Goal: Transaction & Acquisition: Purchase product/service

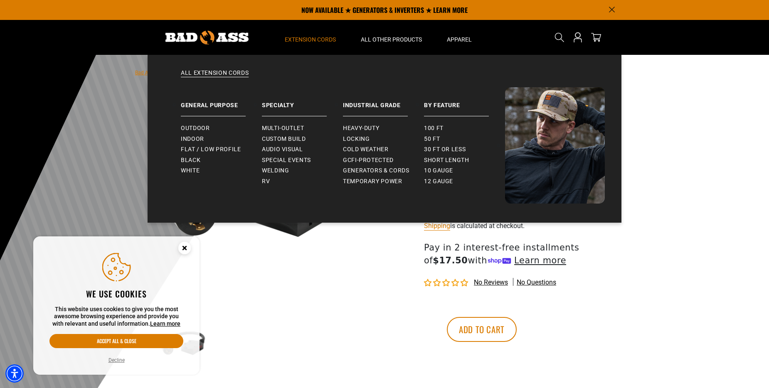
click at [319, 37] on span "Extension Cords" at bounding box center [310, 39] width 51 height 7
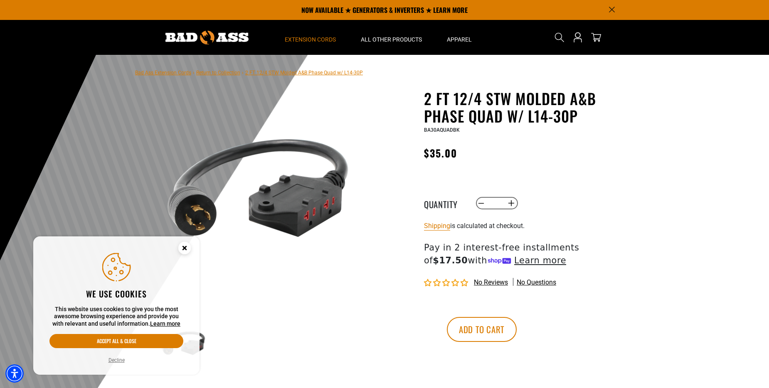
click at [318, 39] on span "Extension Cords" at bounding box center [310, 39] width 51 height 7
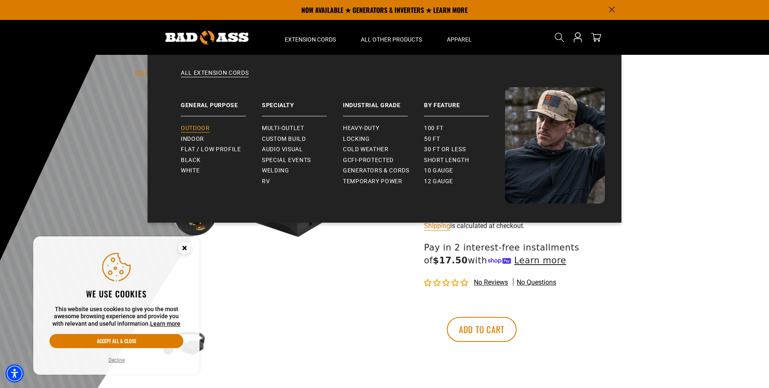
click at [214, 128] on link "Outdoor" at bounding box center [221, 128] width 81 height 11
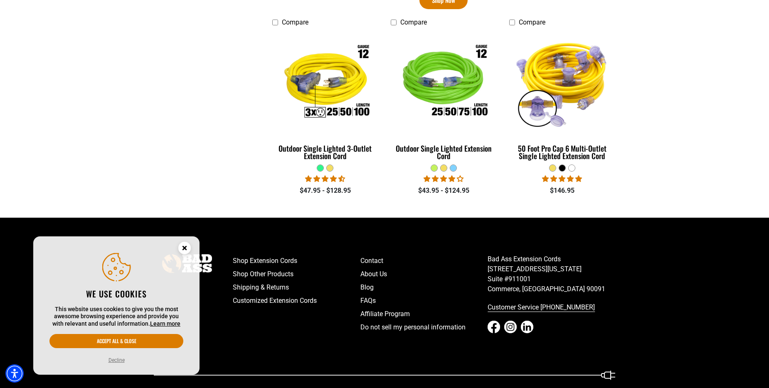
scroll to position [664, 0]
